Goal: Information Seeking & Learning: Learn about a topic

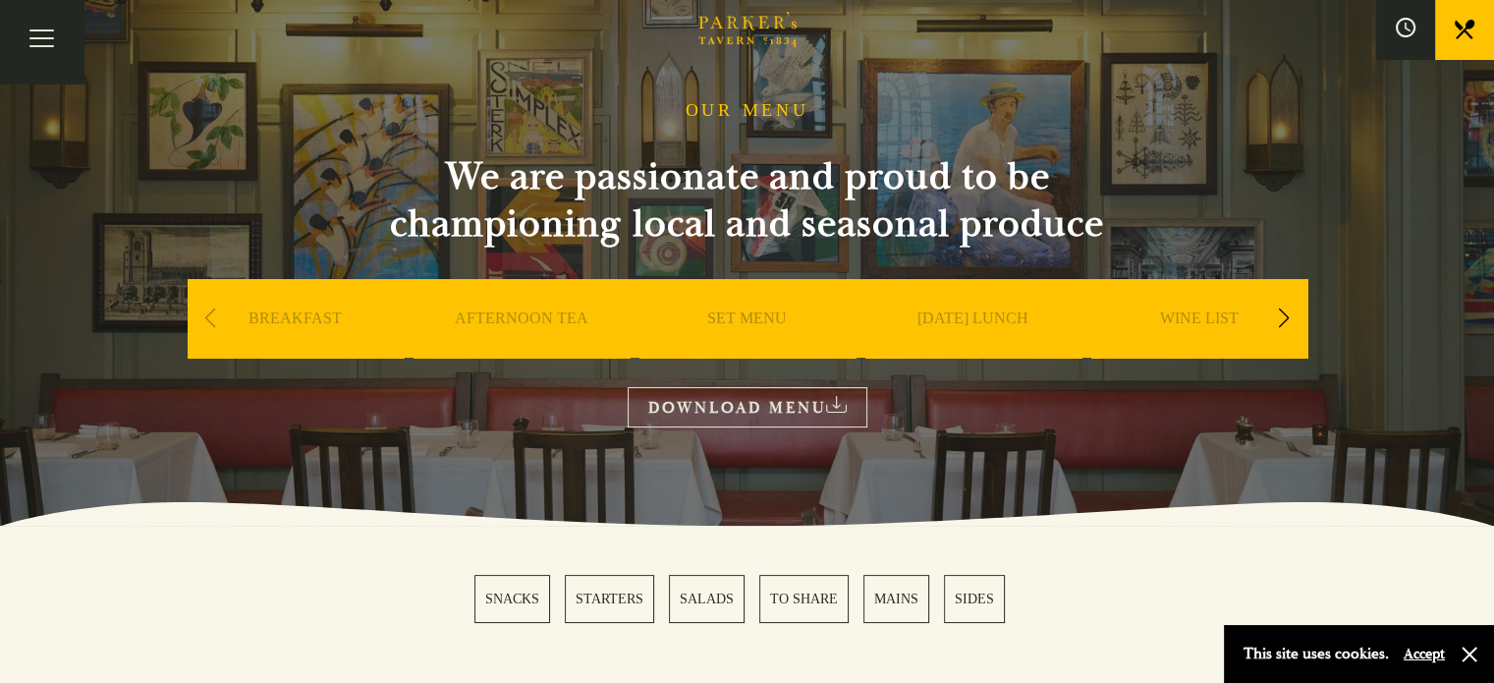
scroll to position [98, 0]
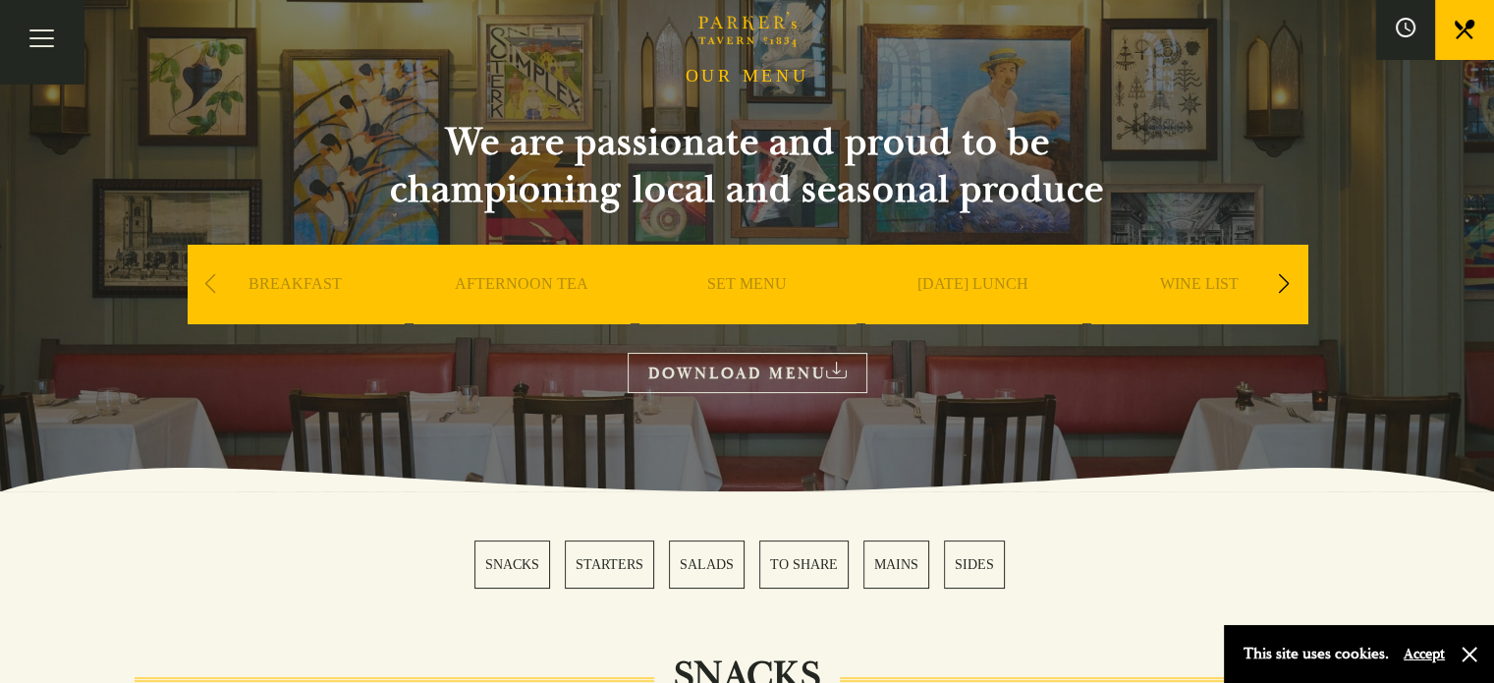
click at [739, 286] on link "SET MENU" at bounding box center [747, 313] width 80 height 79
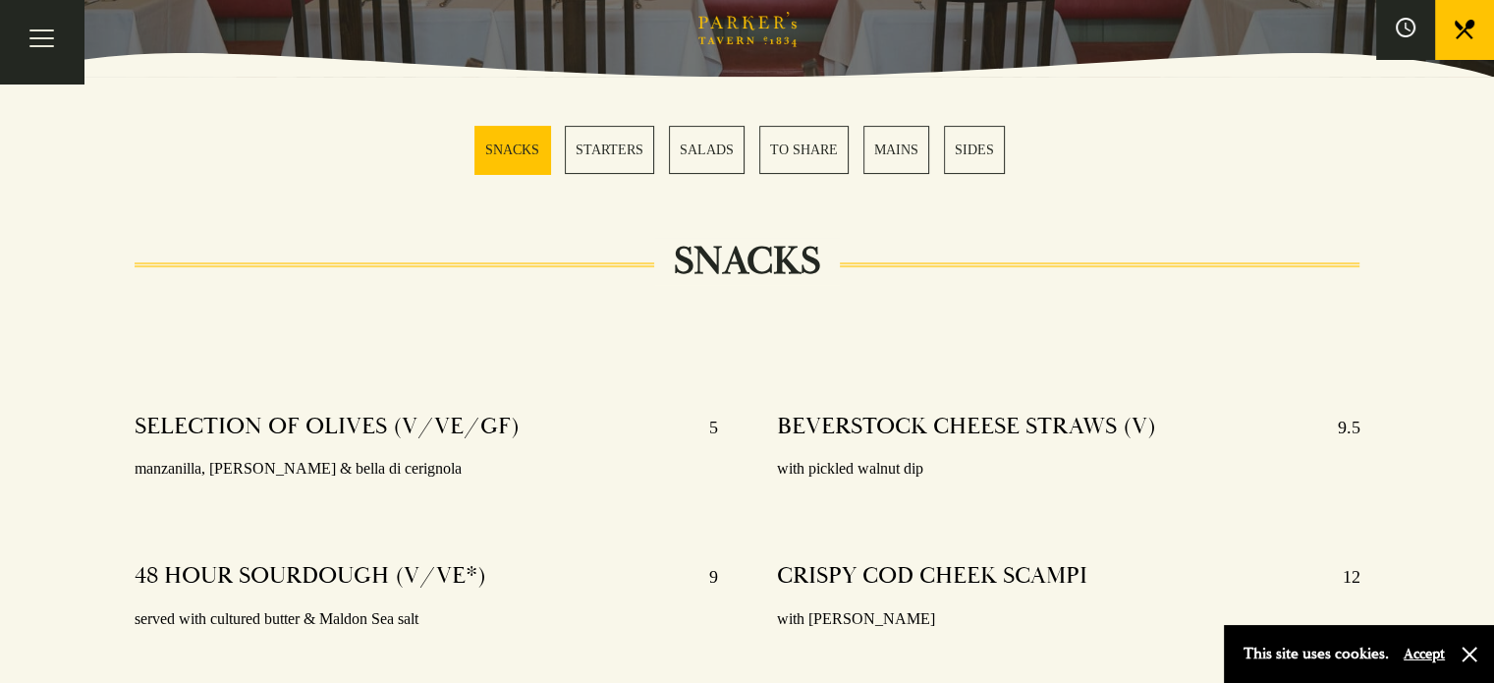
scroll to position [491, 0]
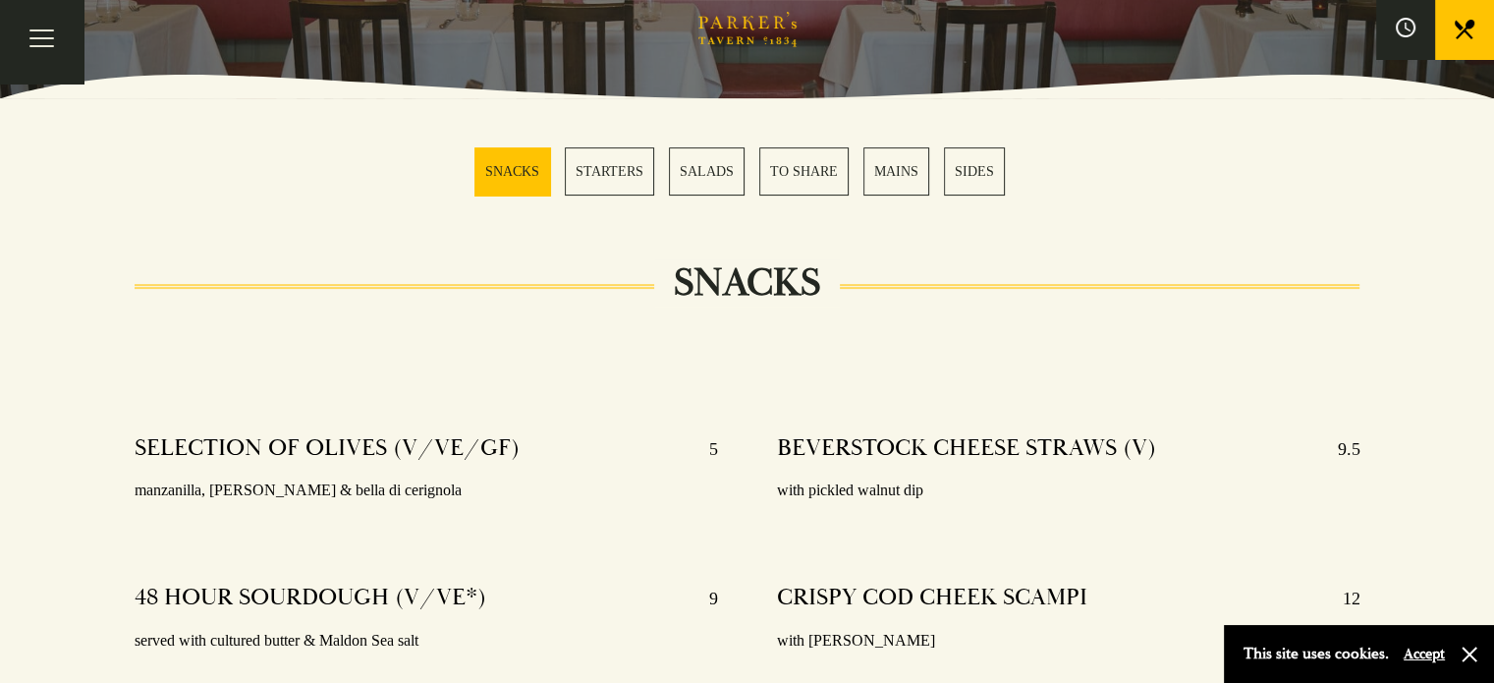
click at [889, 169] on link "MAINS" at bounding box center [897, 171] width 66 height 48
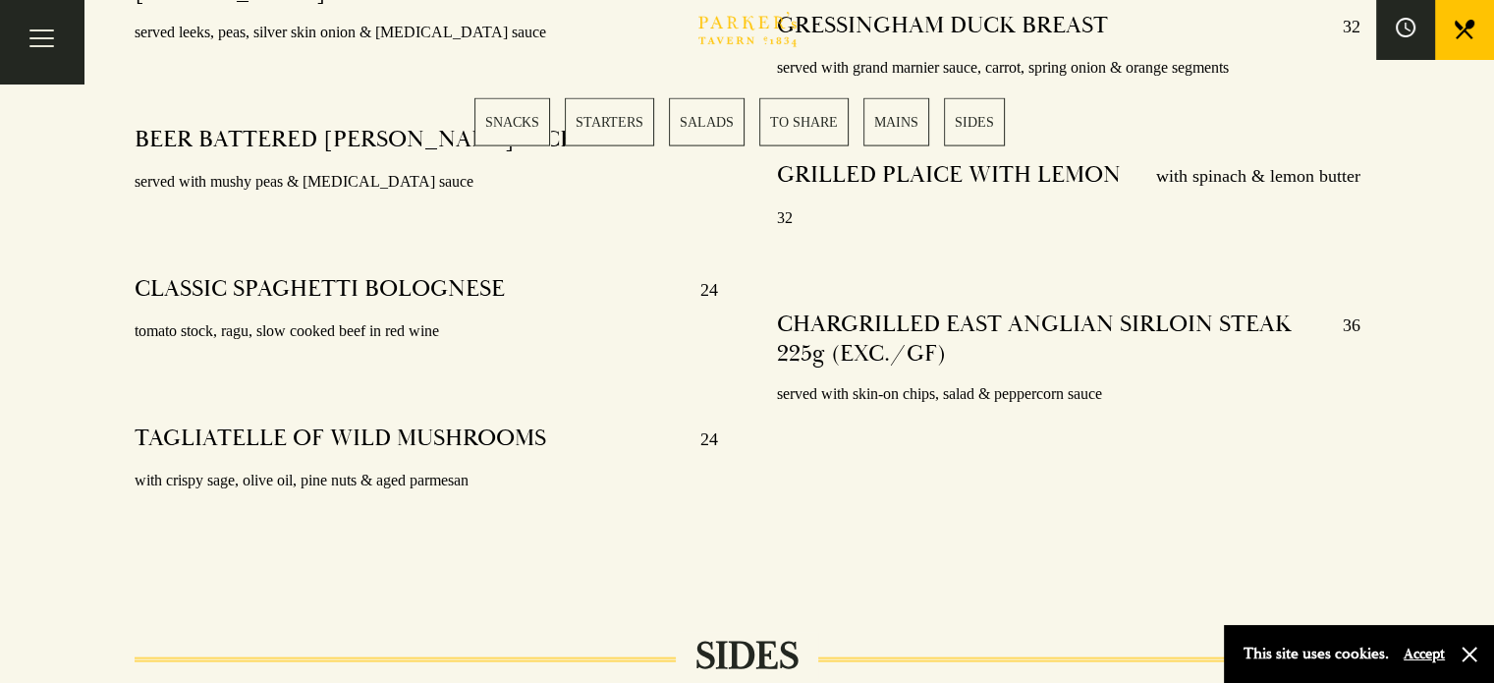
scroll to position [4035, 0]
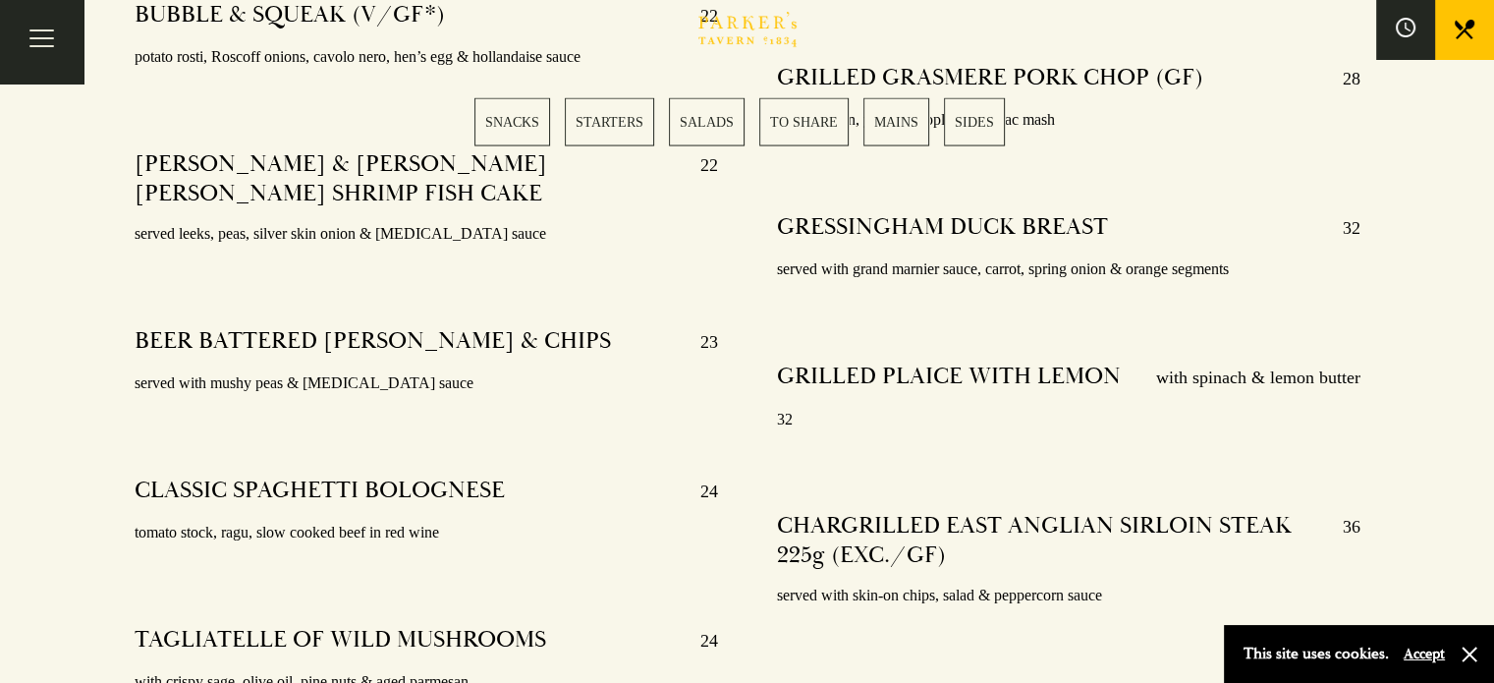
click at [601, 121] on link "STARTERS" at bounding box center [609, 122] width 89 height 48
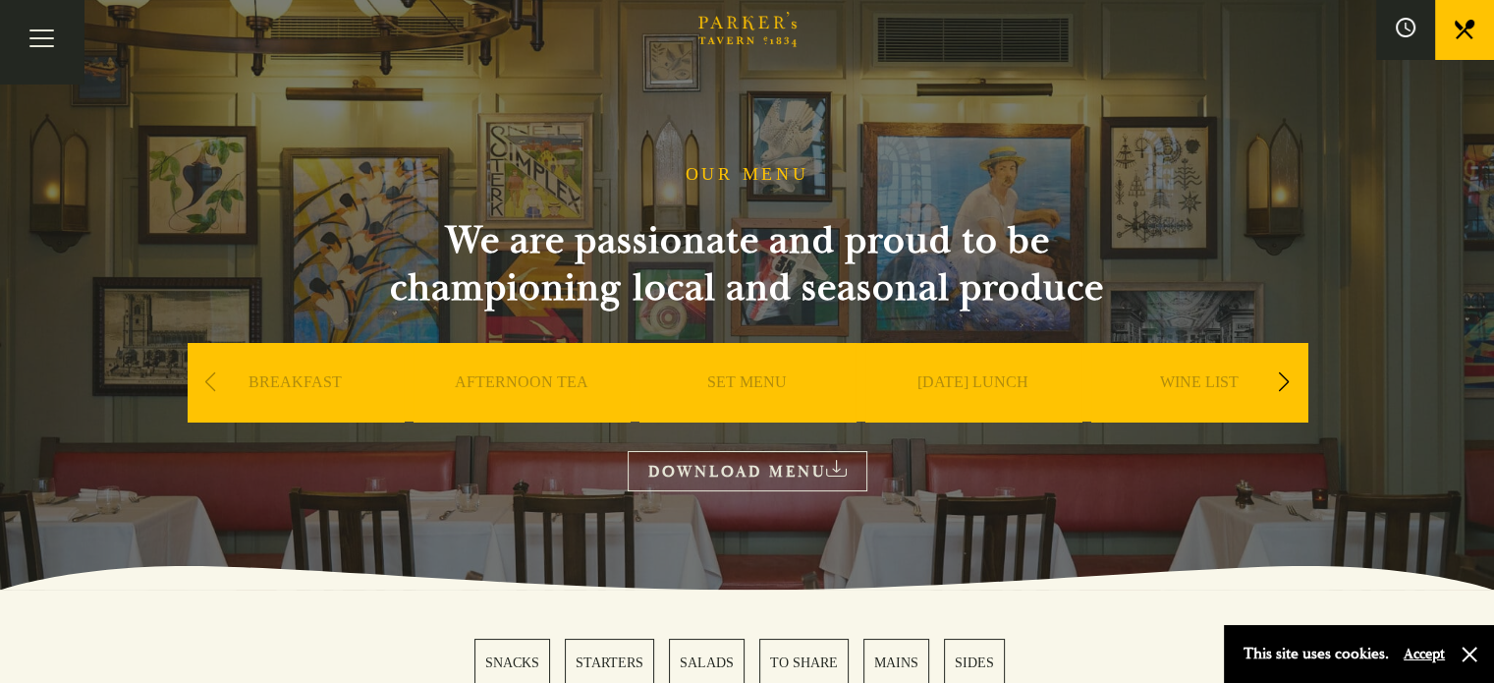
click at [733, 379] on link "SET MENU" at bounding box center [747, 411] width 80 height 79
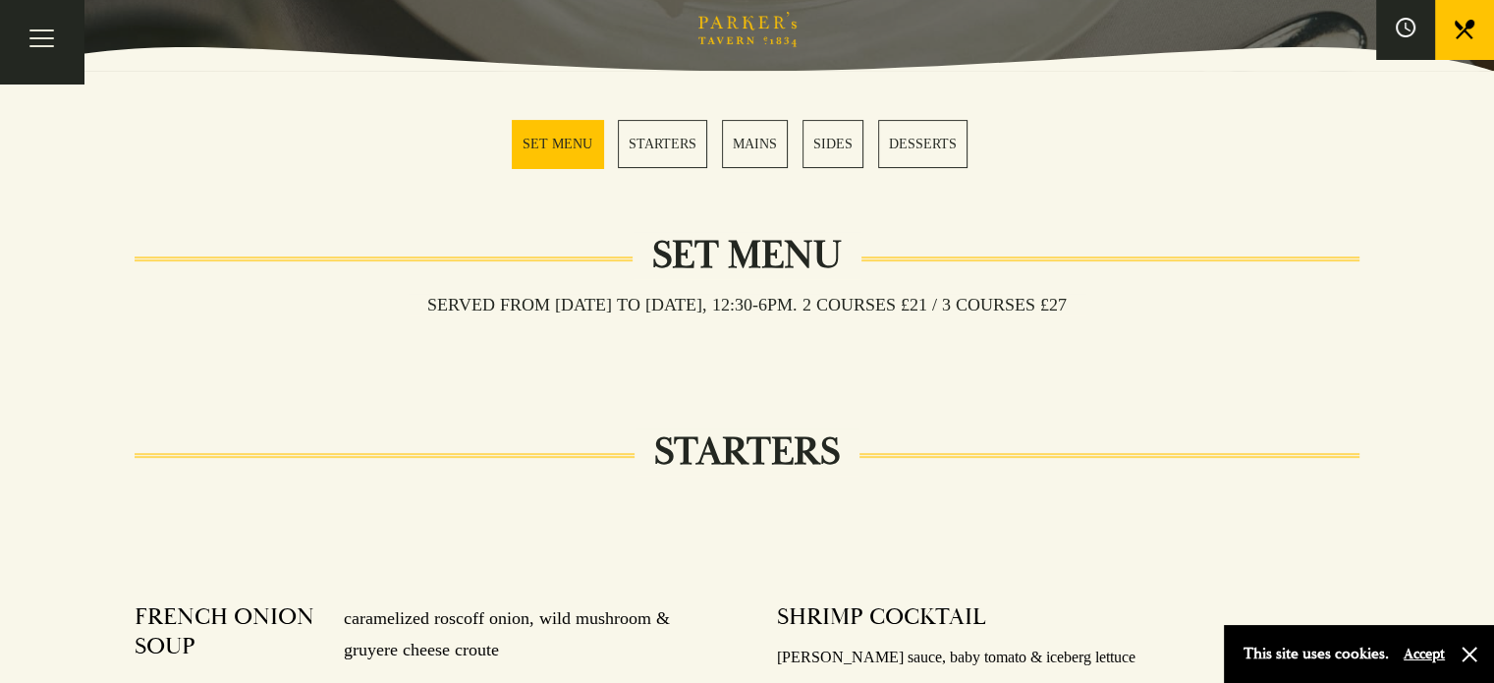
scroll to position [491, 0]
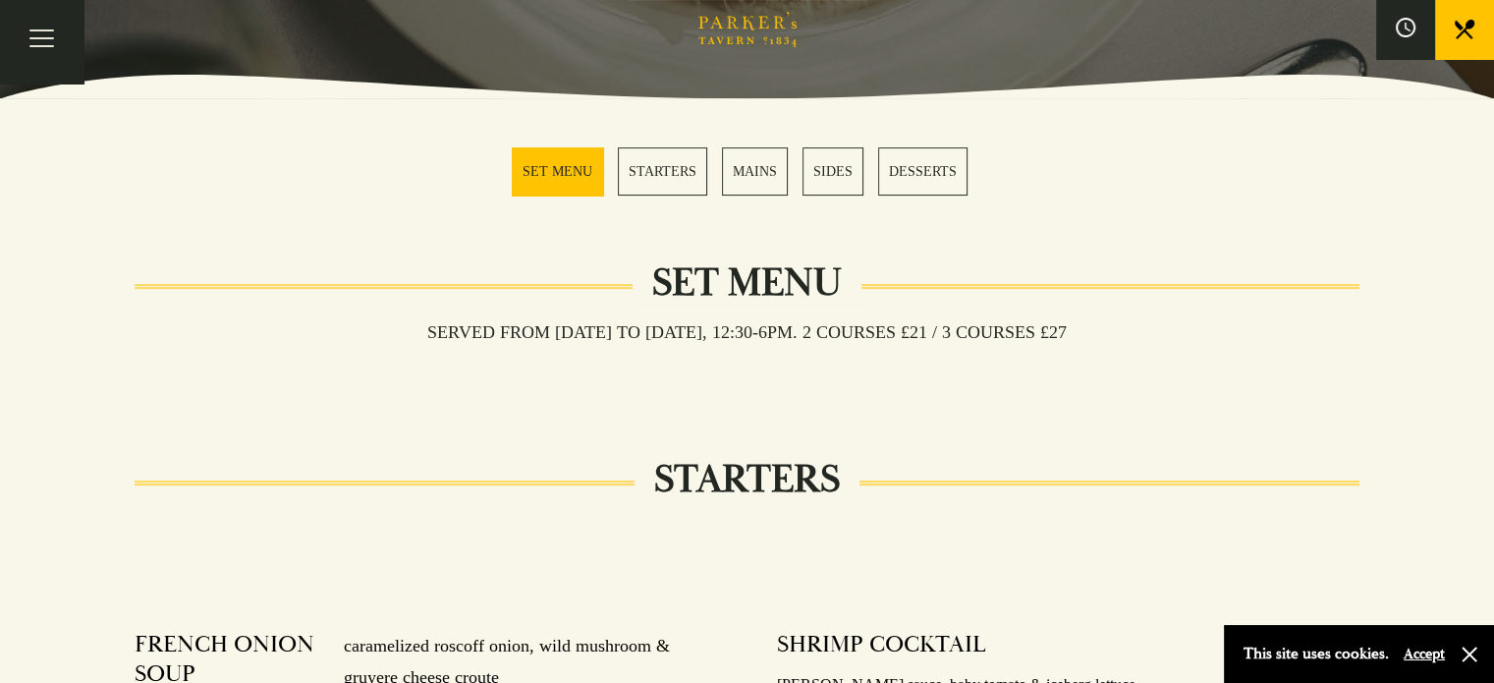
click at [751, 168] on link "MAINS" at bounding box center [755, 171] width 66 height 48
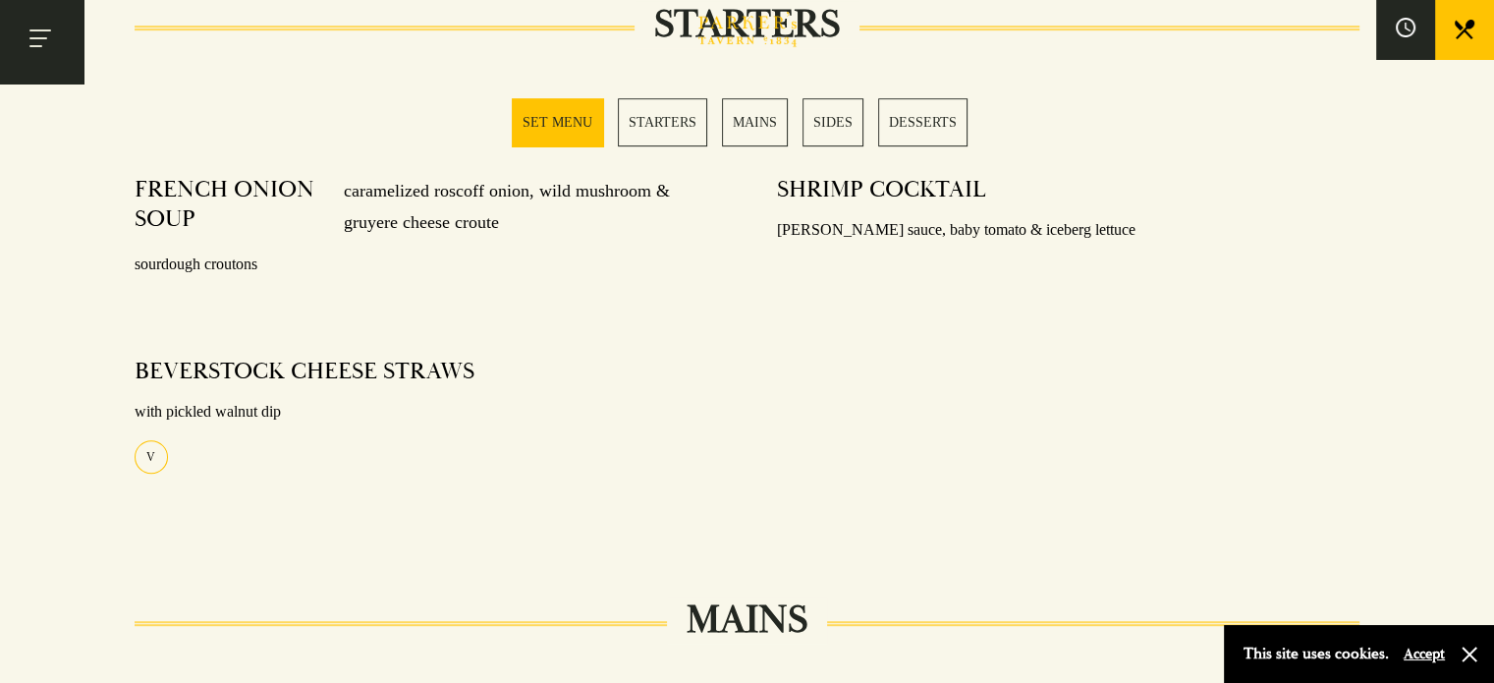
scroll to position [781, 0]
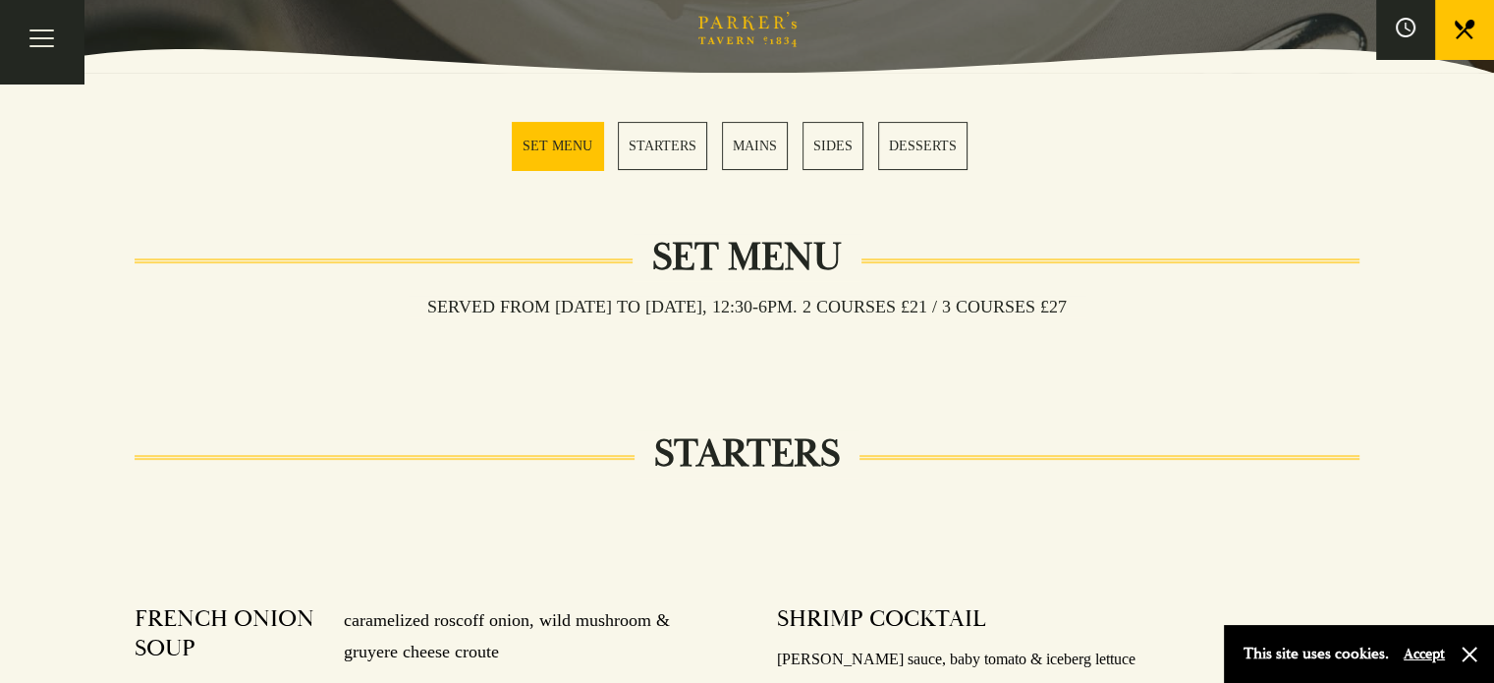
scroll to position [491, 0]
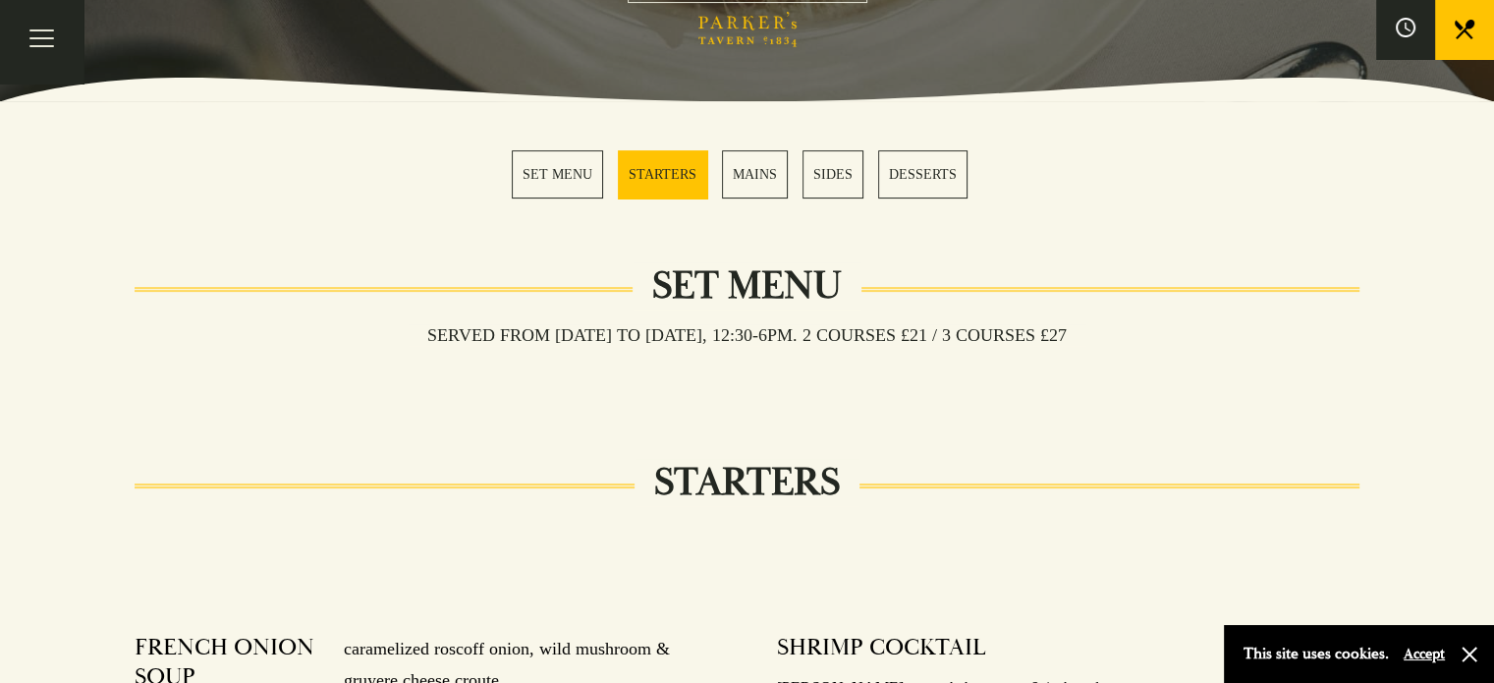
scroll to position [491, 0]
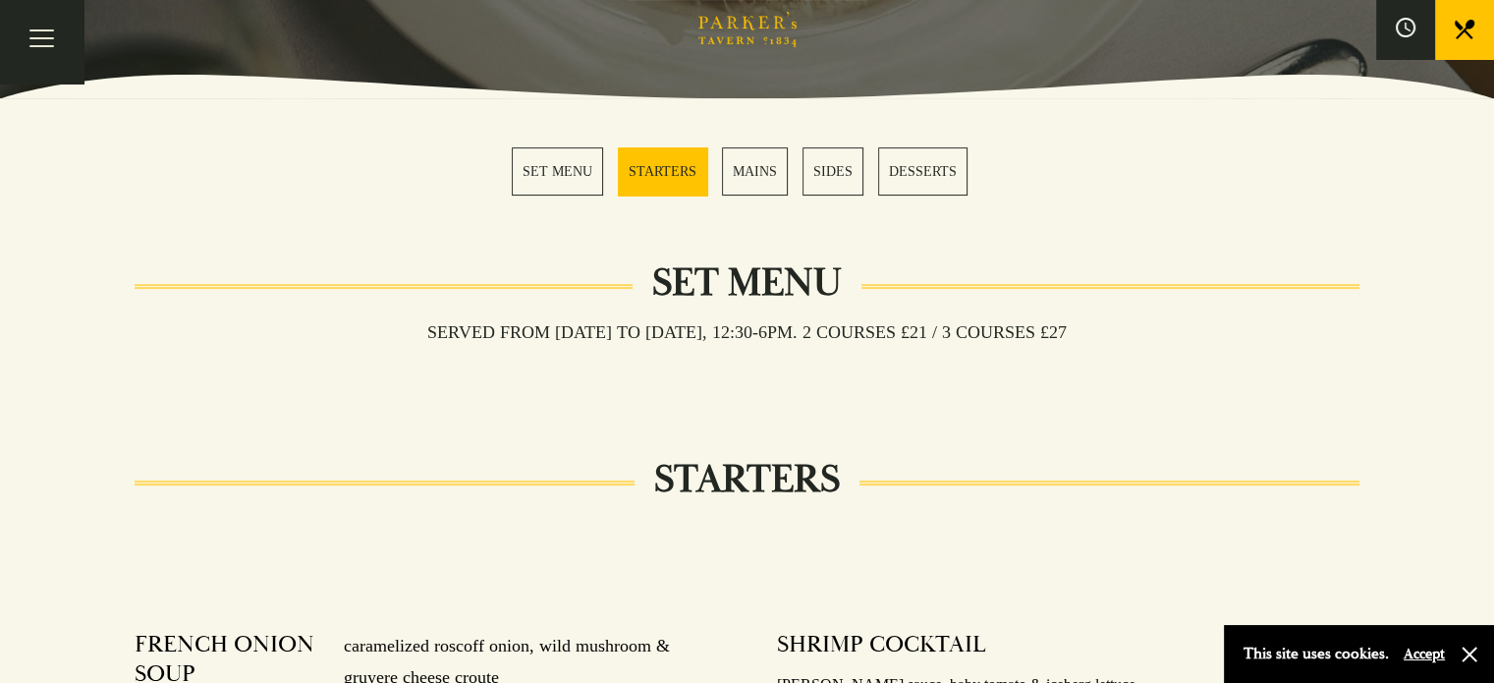
click at [925, 165] on link "DESSERTS" at bounding box center [922, 171] width 89 height 48
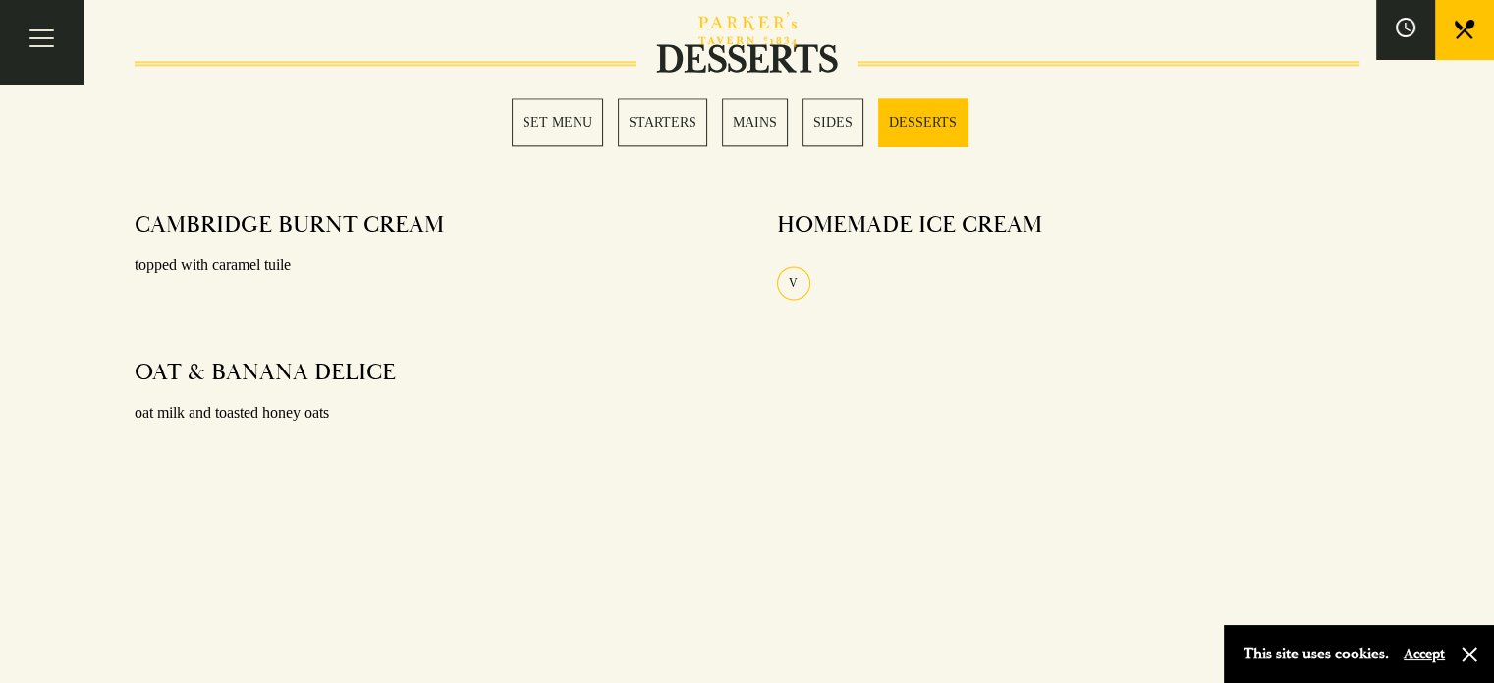
scroll to position [2567, 0]
